Goal: Information Seeking & Learning: Learn about a topic

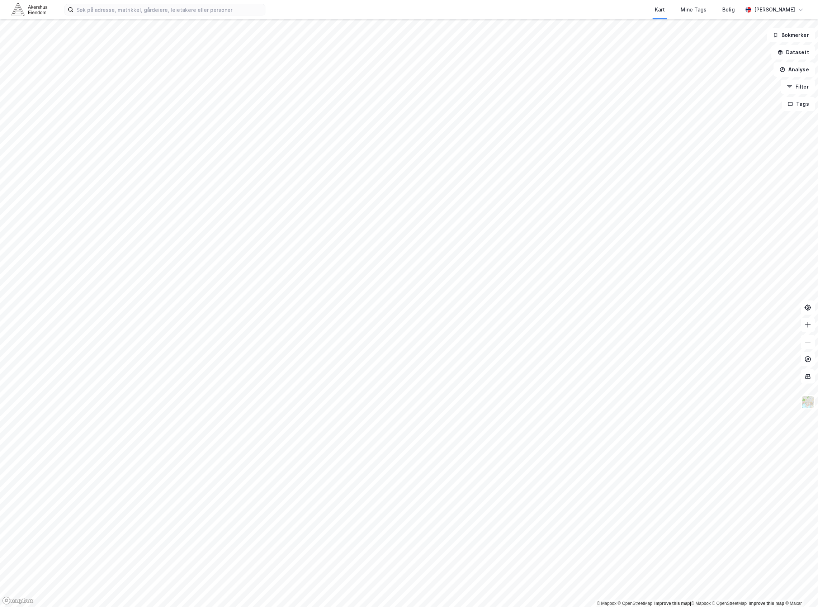
click at [139, 16] on div "Kart Mine Tags Bolig Joachim Wulff" at bounding box center [409, 9] width 818 height 19
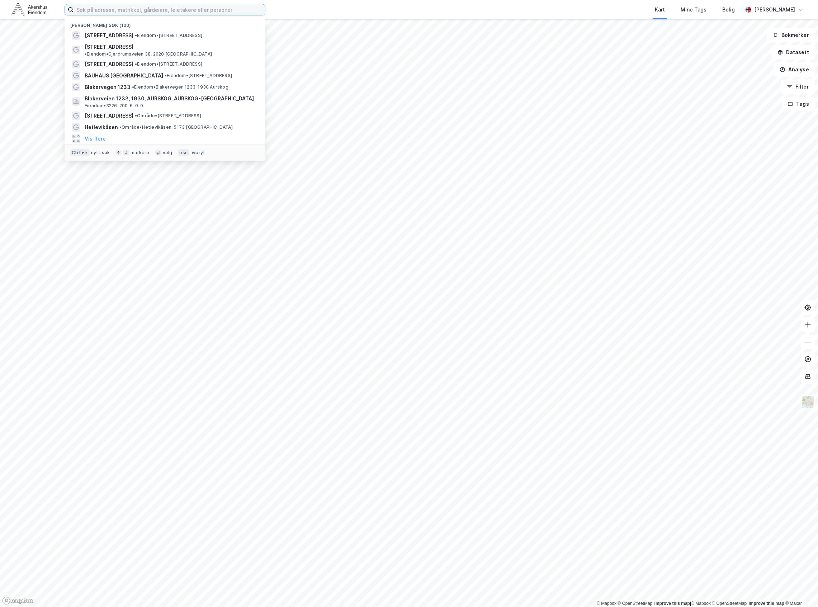
click at [138, 13] on input at bounding box center [168, 9] width 191 height 11
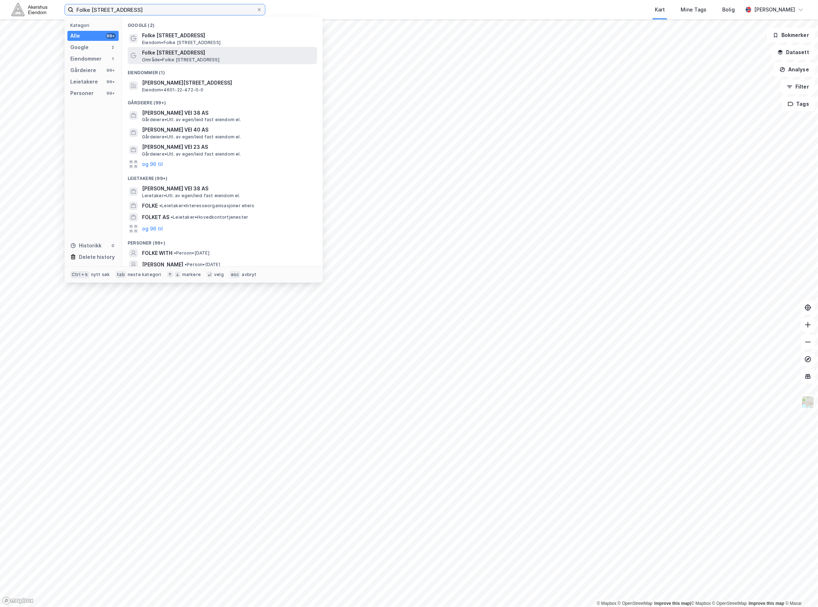
type input "Folke Bernadottes vei 38"
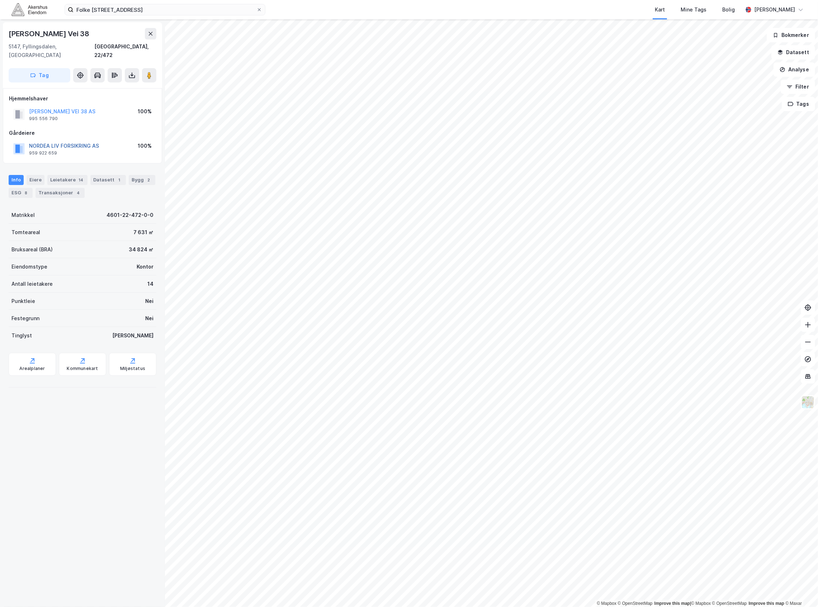
click at [0, 0] on button "NORDEA LIV FORSIKRING AS" at bounding box center [0, 0] width 0 height 0
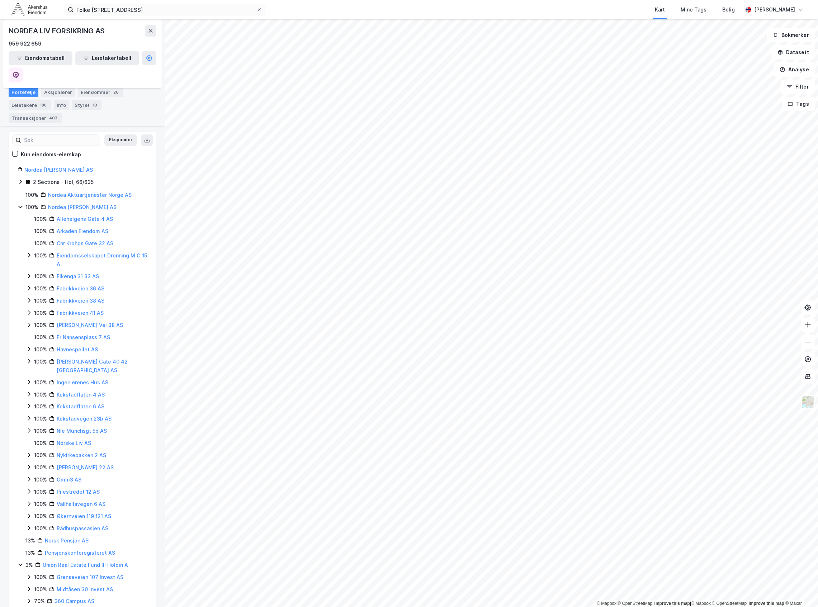
scroll to position [94, 0]
